Goal: Information Seeking & Learning: Check status

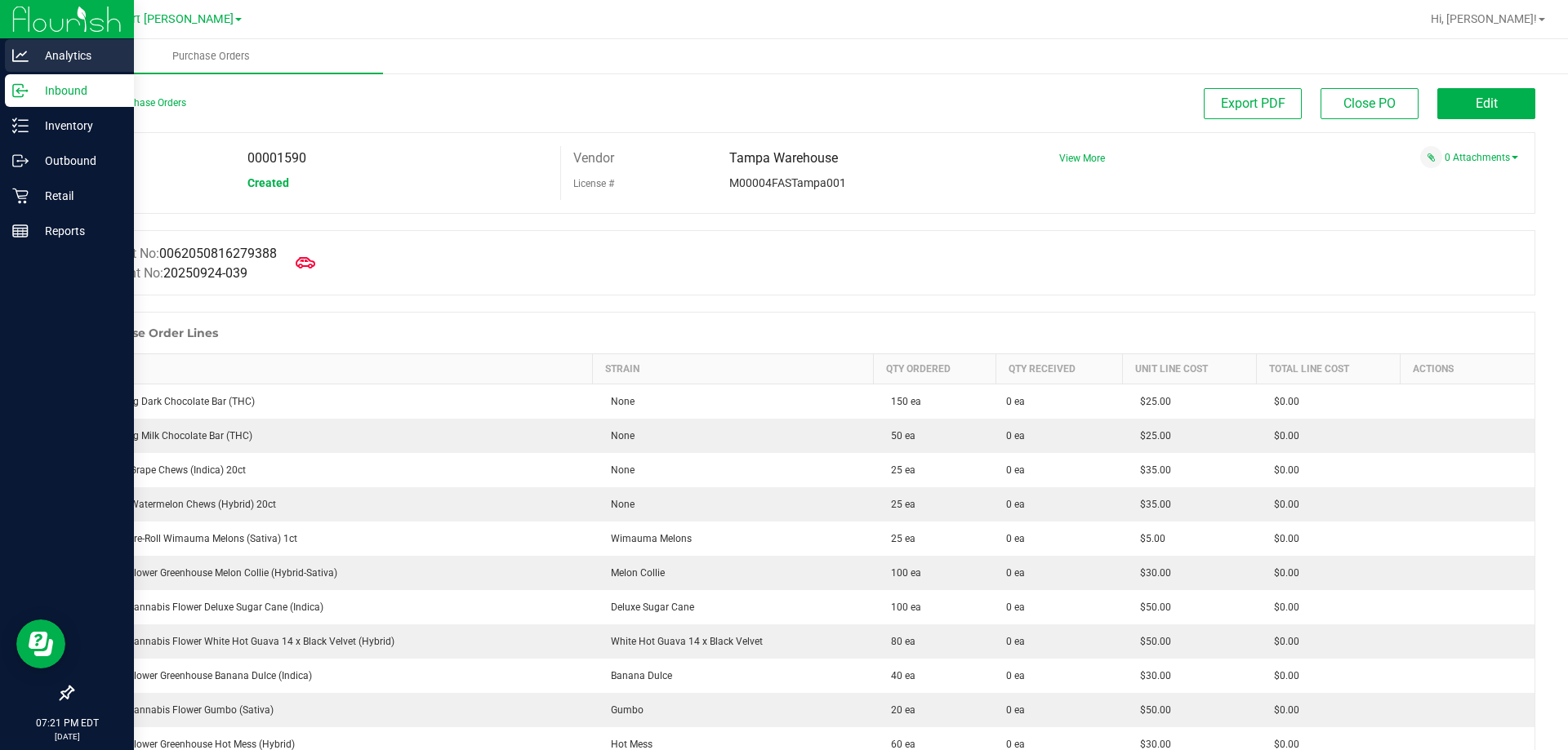
click at [97, 52] on p "Analytics" at bounding box center [78, 56] width 98 height 20
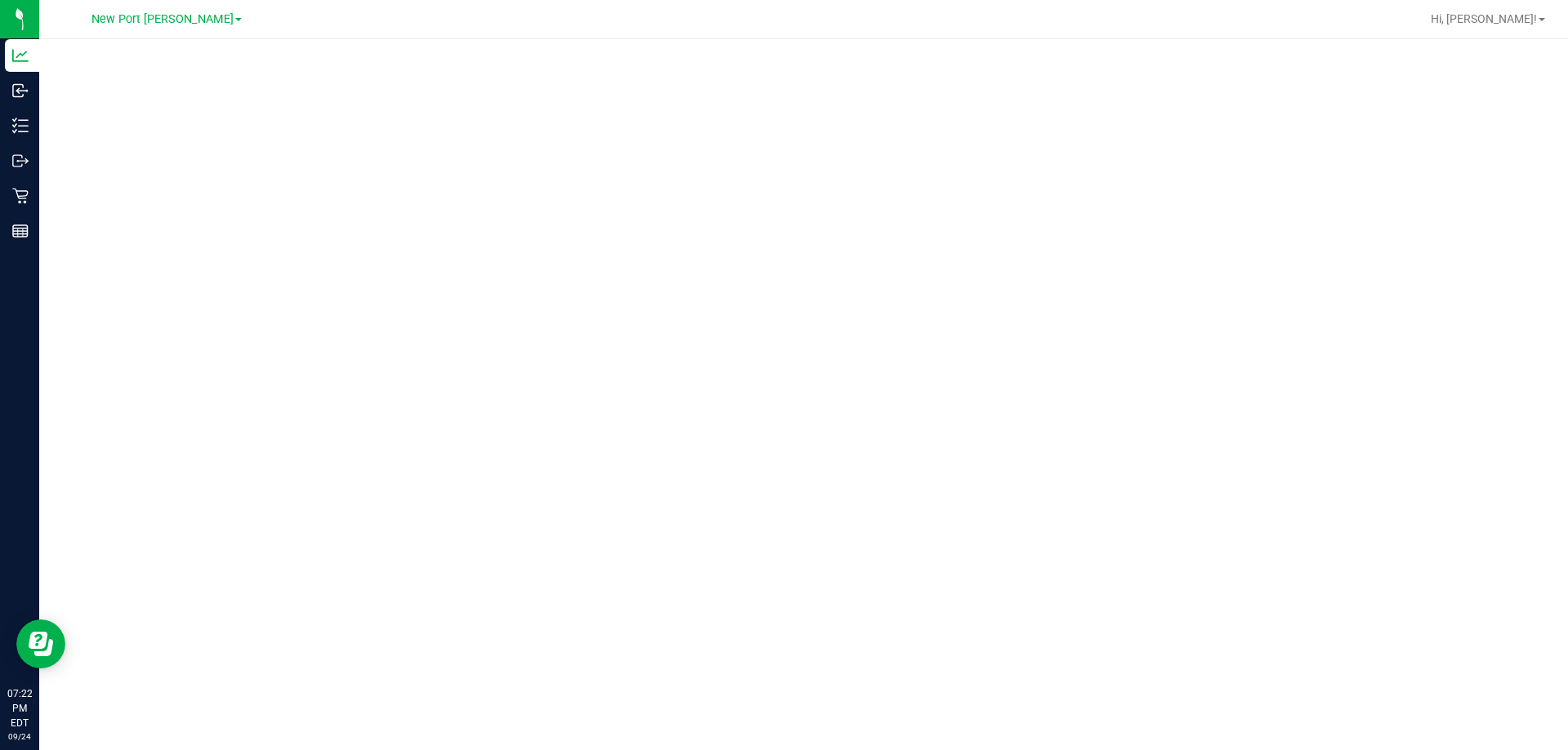
click at [311, 51] on div at bounding box center [803, 389] width 1529 height 701
click at [63, 148] on div at bounding box center [803, 389] width 1529 height 701
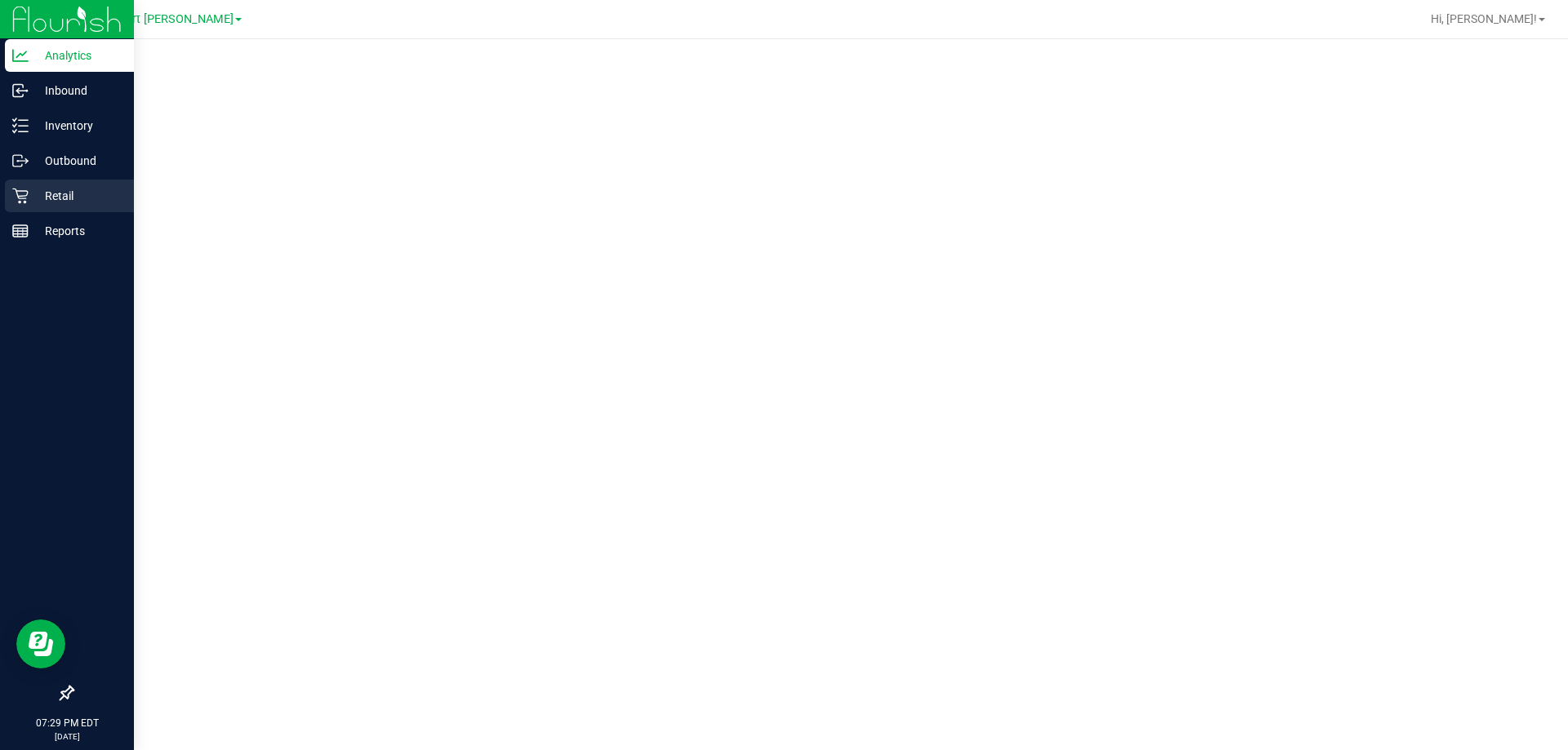
click at [76, 193] on p "Retail" at bounding box center [78, 196] width 98 height 20
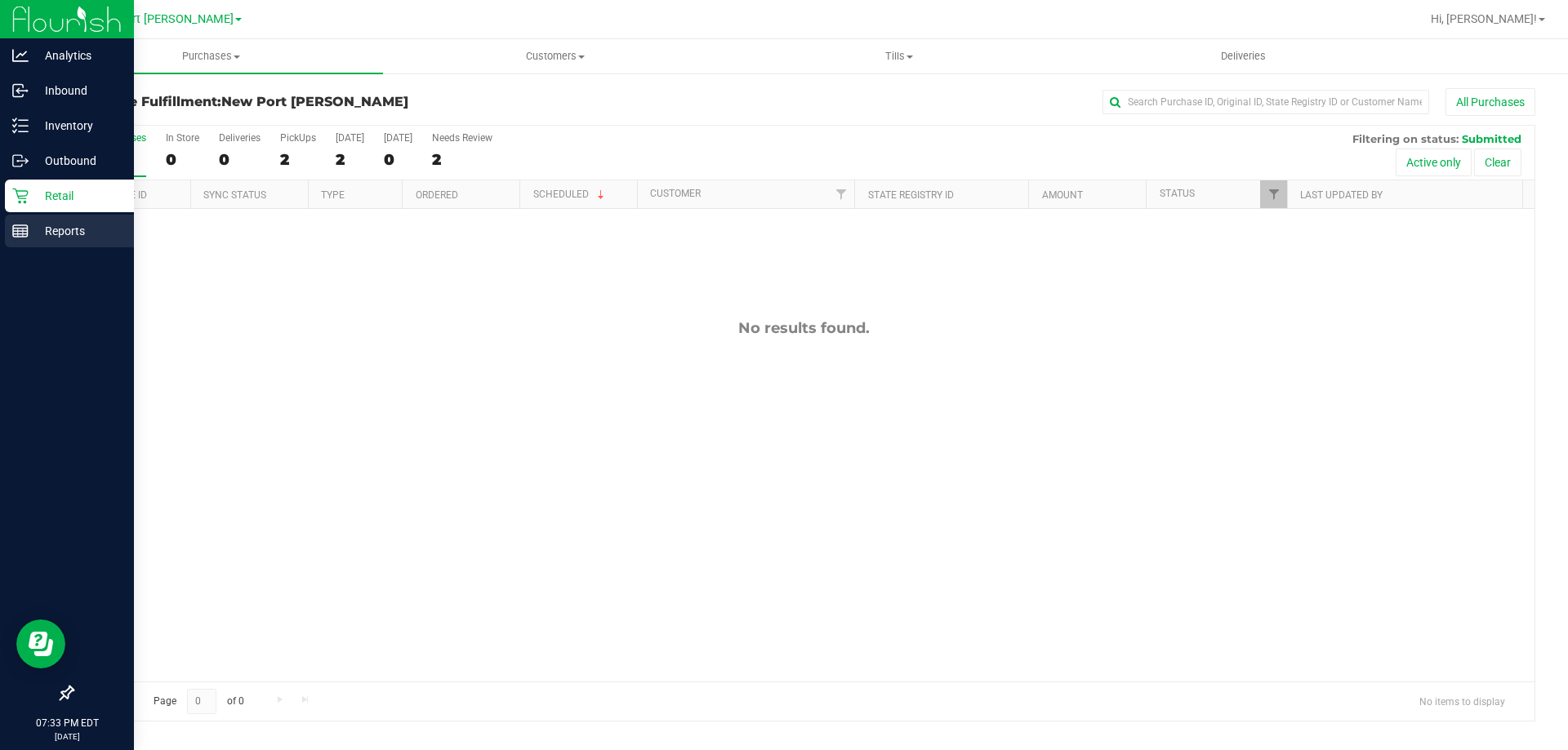
click at [11, 239] on div "Reports" at bounding box center [69, 231] width 129 height 33
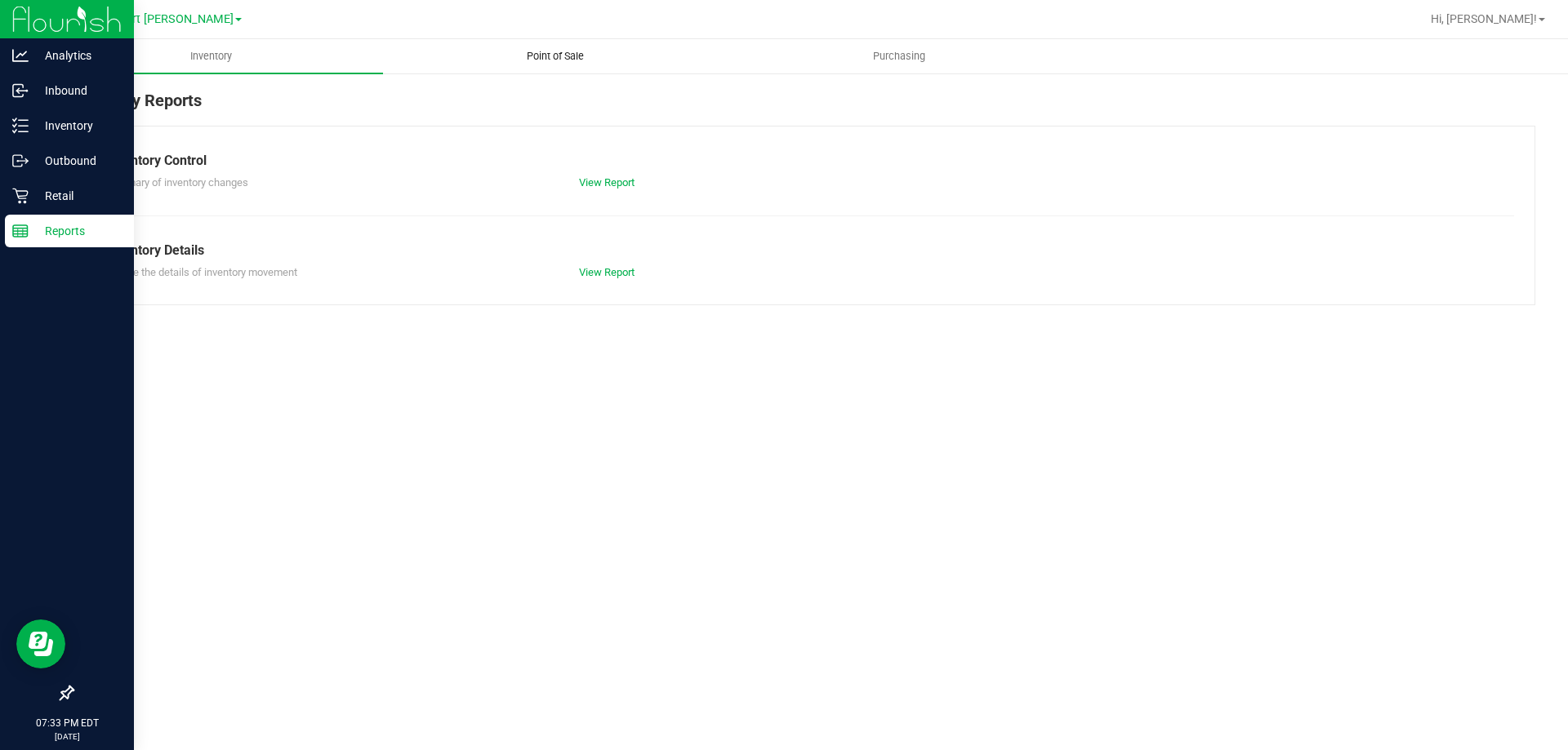
click at [539, 55] on span "Point of Sale" at bounding box center [555, 56] width 101 height 14
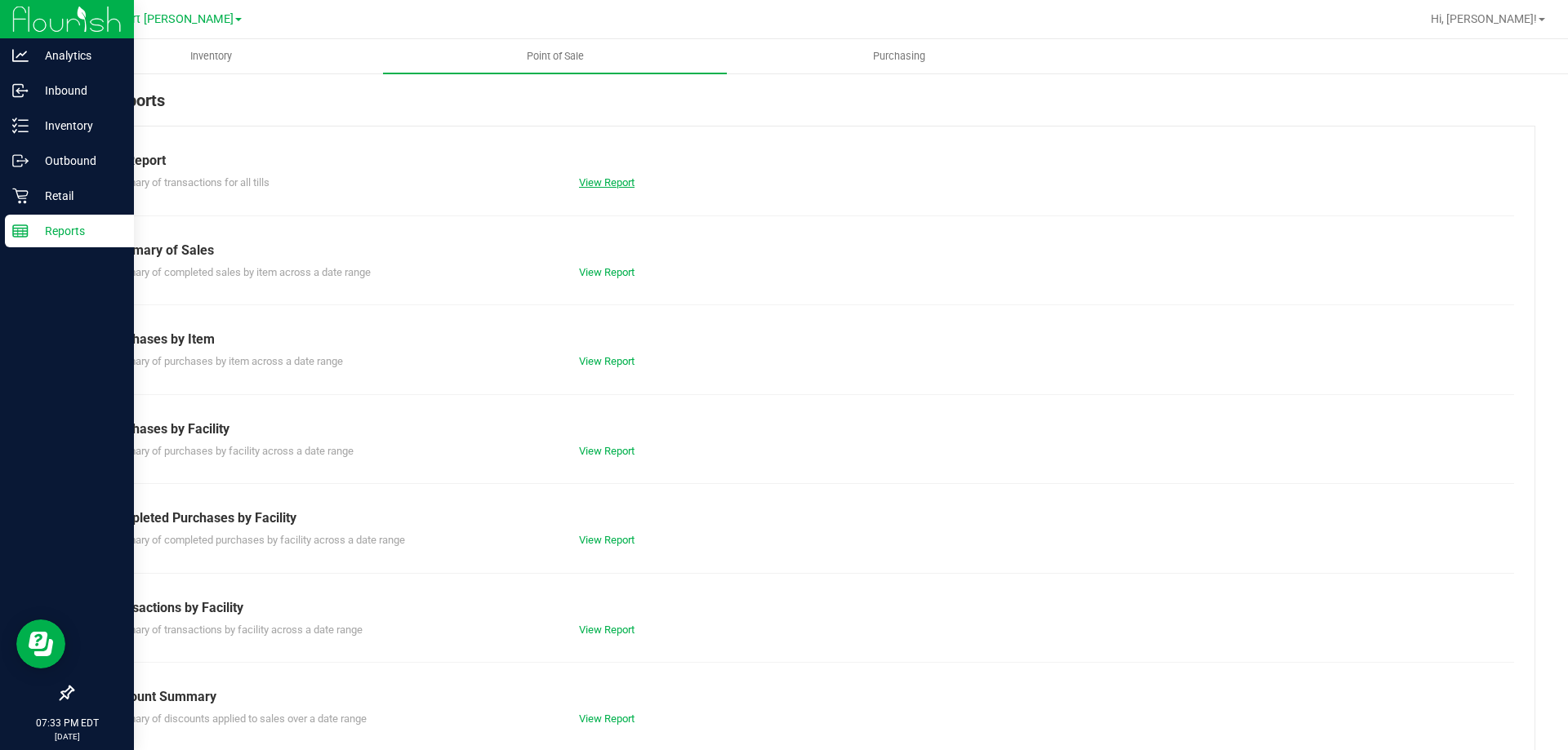
click at [597, 177] on link "View Report" at bounding box center [606, 183] width 55 height 13
